Goal: Task Accomplishment & Management: Complete application form

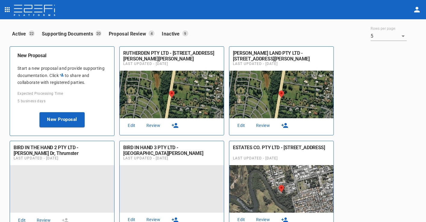
click at [131, 126] on link "Edit" at bounding box center [131, 126] width 19 height 8
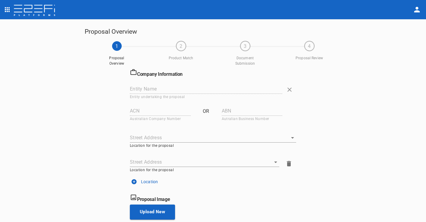
type input "RUTHERDEN PTY LTD"
type input "603 925 186"
type input "[STREET_ADDRESS][PERSON_NAME][PERSON_NAME][PERSON_NAME]"
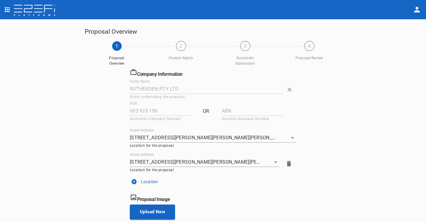
scroll to position [115, 0]
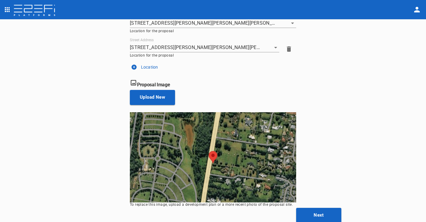
click at [313, 209] on button "Next" at bounding box center [318, 215] width 45 height 15
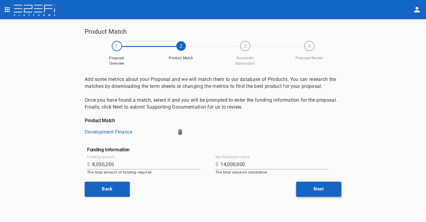
click at [315, 192] on button "Next" at bounding box center [318, 189] width 45 height 15
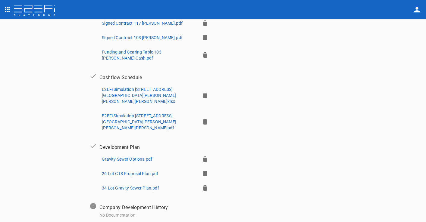
scroll to position [270, 0]
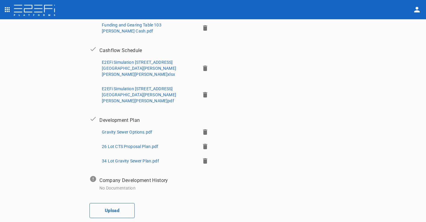
click at [110, 203] on button "Upload" at bounding box center [111, 210] width 45 height 15
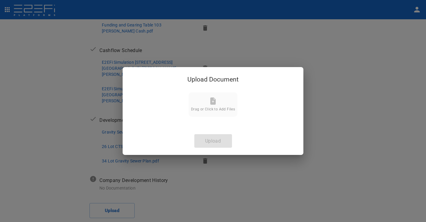
click at [209, 103] on icon at bounding box center [212, 101] width 7 height 7
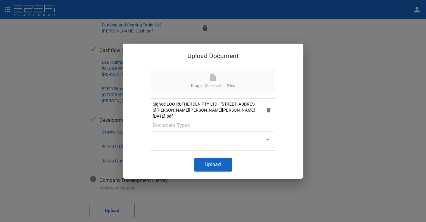
click at [266, 135] on body "Supporting Documents 1 Proposal Overview 2 Product Match 3 Document Submission …" at bounding box center [213, 111] width 426 height 222
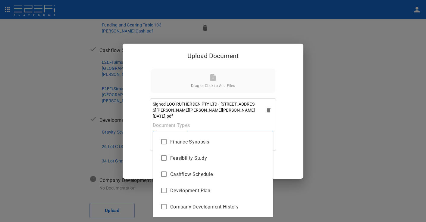
click at [234, 137] on li "Finance Synopsis" at bounding box center [213, 142] width 120 height 16
type input "Finance Synopsis"
checkbox input "true"
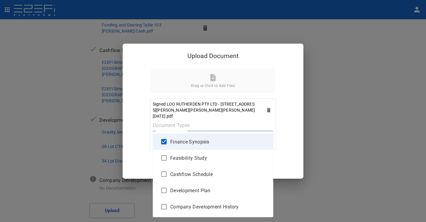
click at [293, 133] on div at bounding box center [213, 111] width 426 height 222
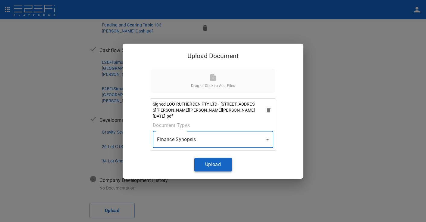
click at [214, 158] on button "Upload" at bounding box center [213, 165] width 38 height 14
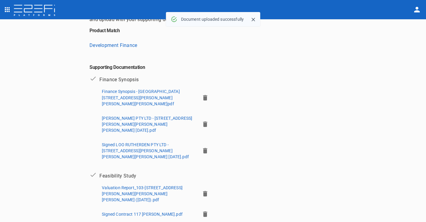
scroll to position [60, 0]
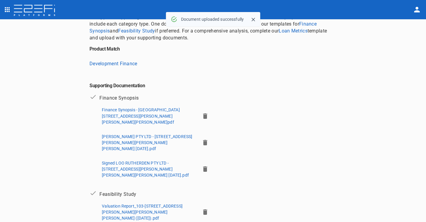
click at [203, 140] on icon "button" at bounding box center [205, 142] width 4 height 5
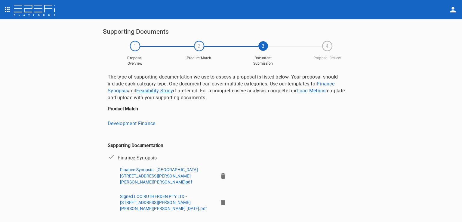
scroll to position [49, 0]
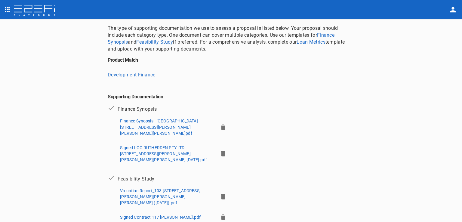
click at [10, 7] on icon "open drawer" at bounding box center [7, 9] width 5 height 5
click at [21, 66] on span "Contracts" at bounding box center [40, 68] width 53 height 7
